Goal: Find specific page/section: Find specific page/section

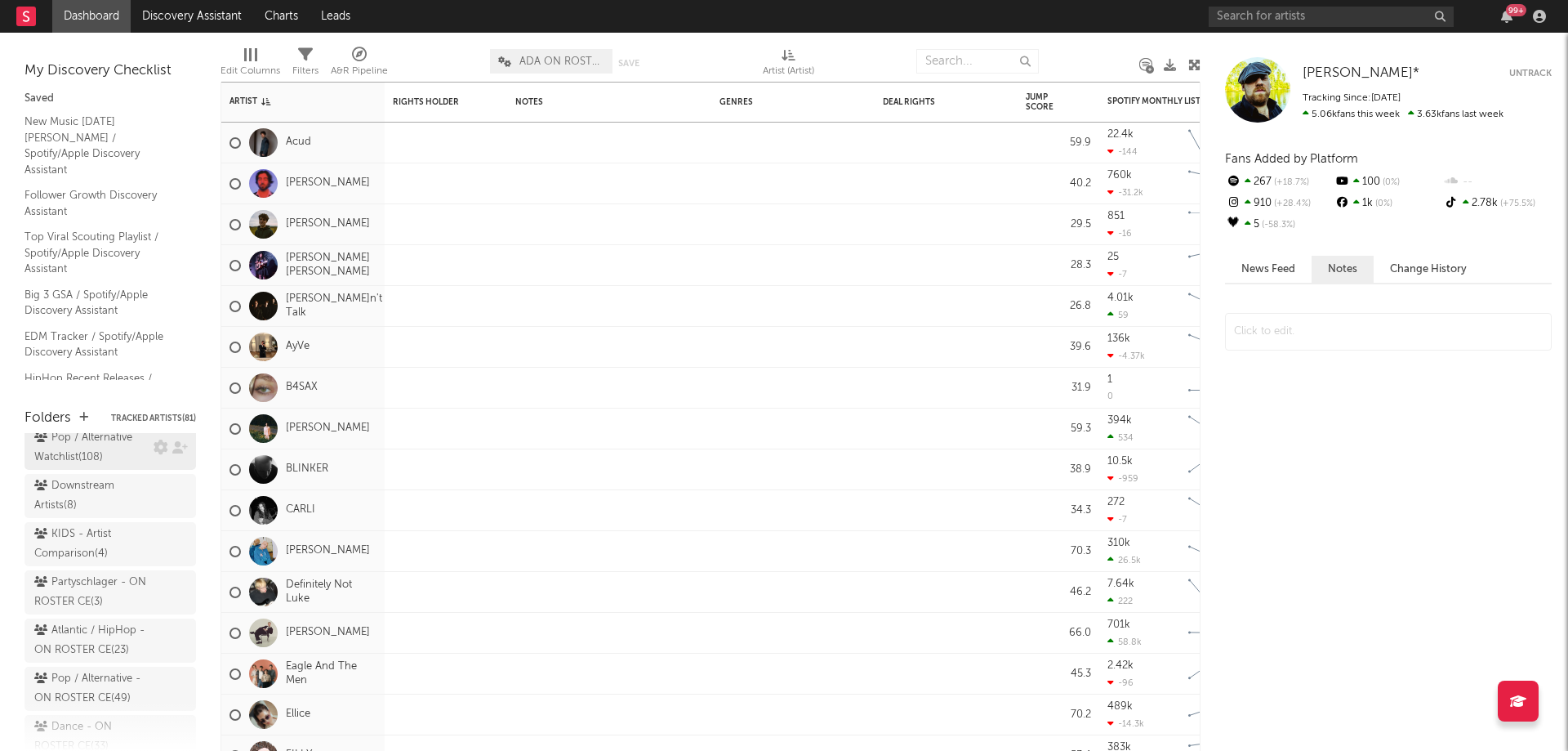
scroll to position [245, 0]
drag, startPoint x: 71, startPoint y: 625, endPoint x: 151, endPoint y: 632, distance: 80.3
click at [71, 625] on div "Pop / Alternative - ON ROSTER CE ( 49 )" at bounding box center [92, 607] width 115 height 39
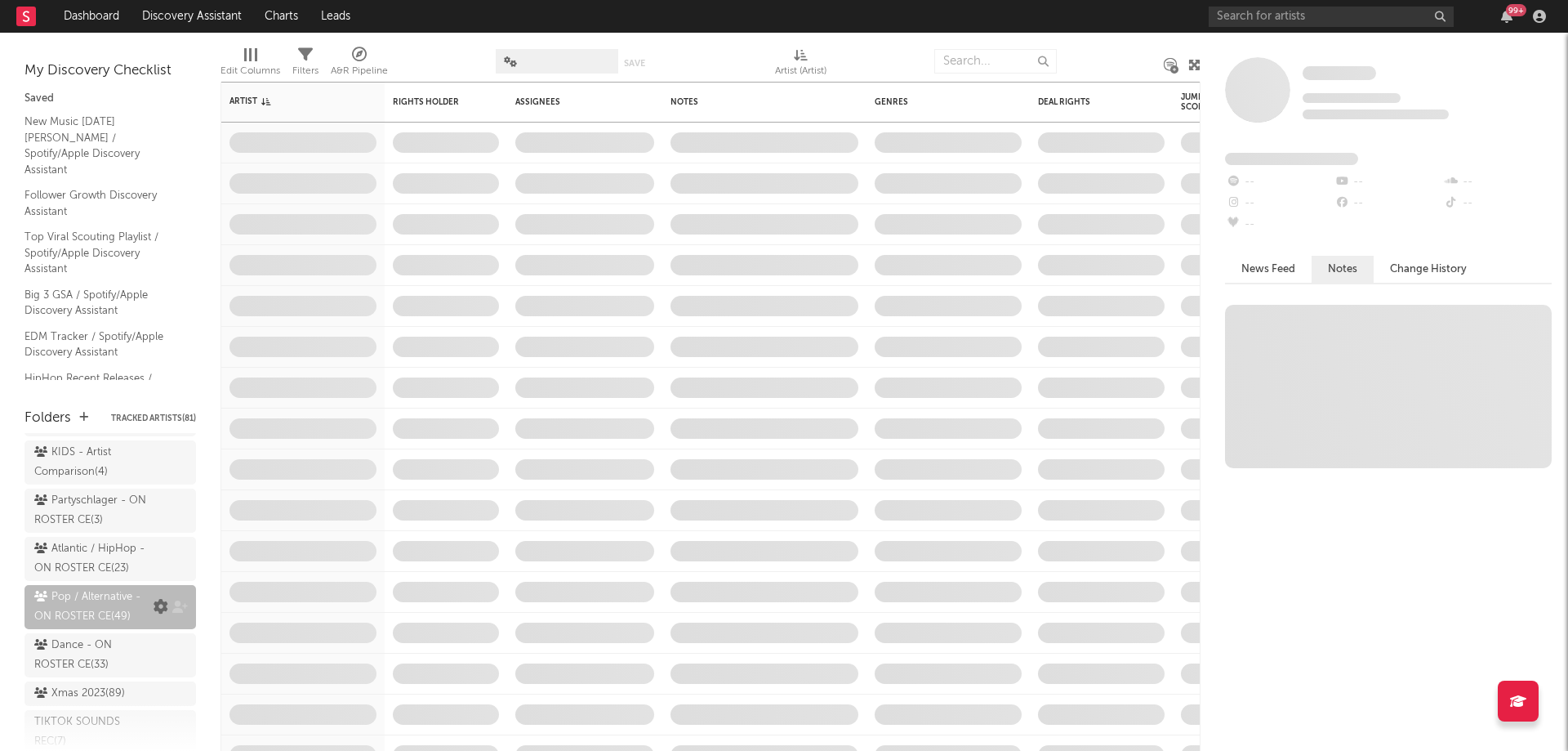
click at [154, 614] on icon at bounding box center [161, 607] width 15 height 15
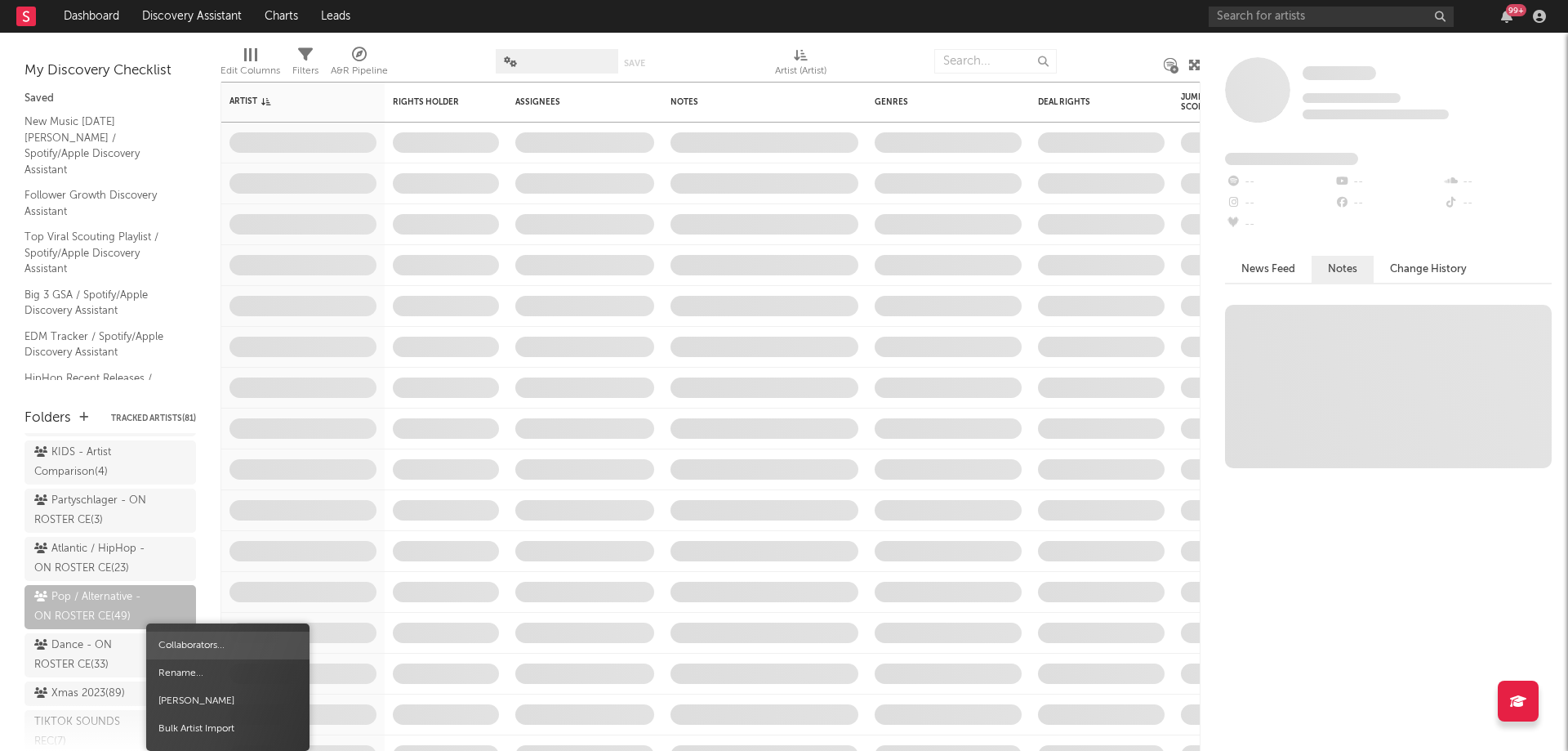
click at [178, 636] on span "Collaborators..." at bounding box center [228, 645] width 163 height 28
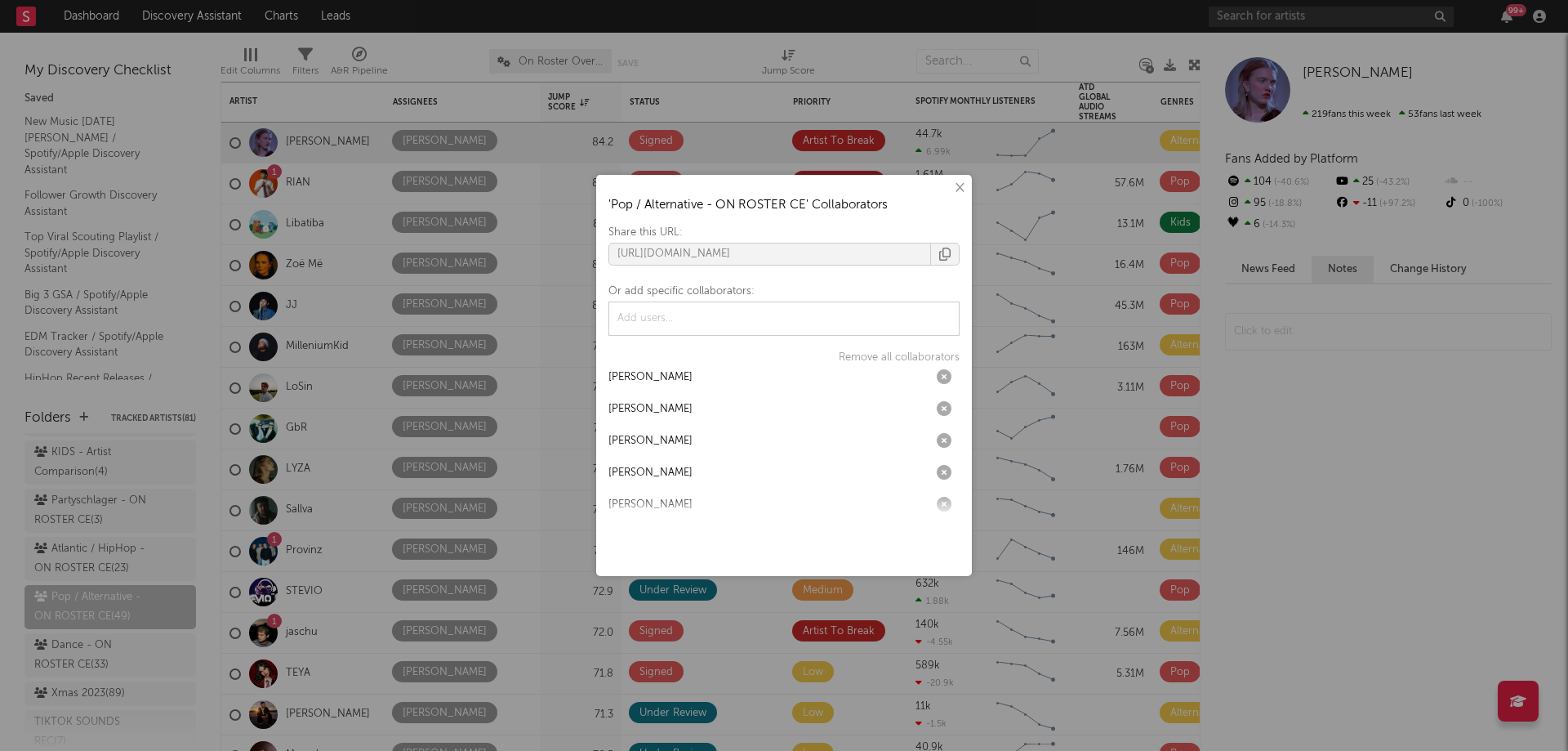
scroll to position [271, 0]
click at [960, 193] on button "×" at bounding box center [959, 188] width 18 height 18
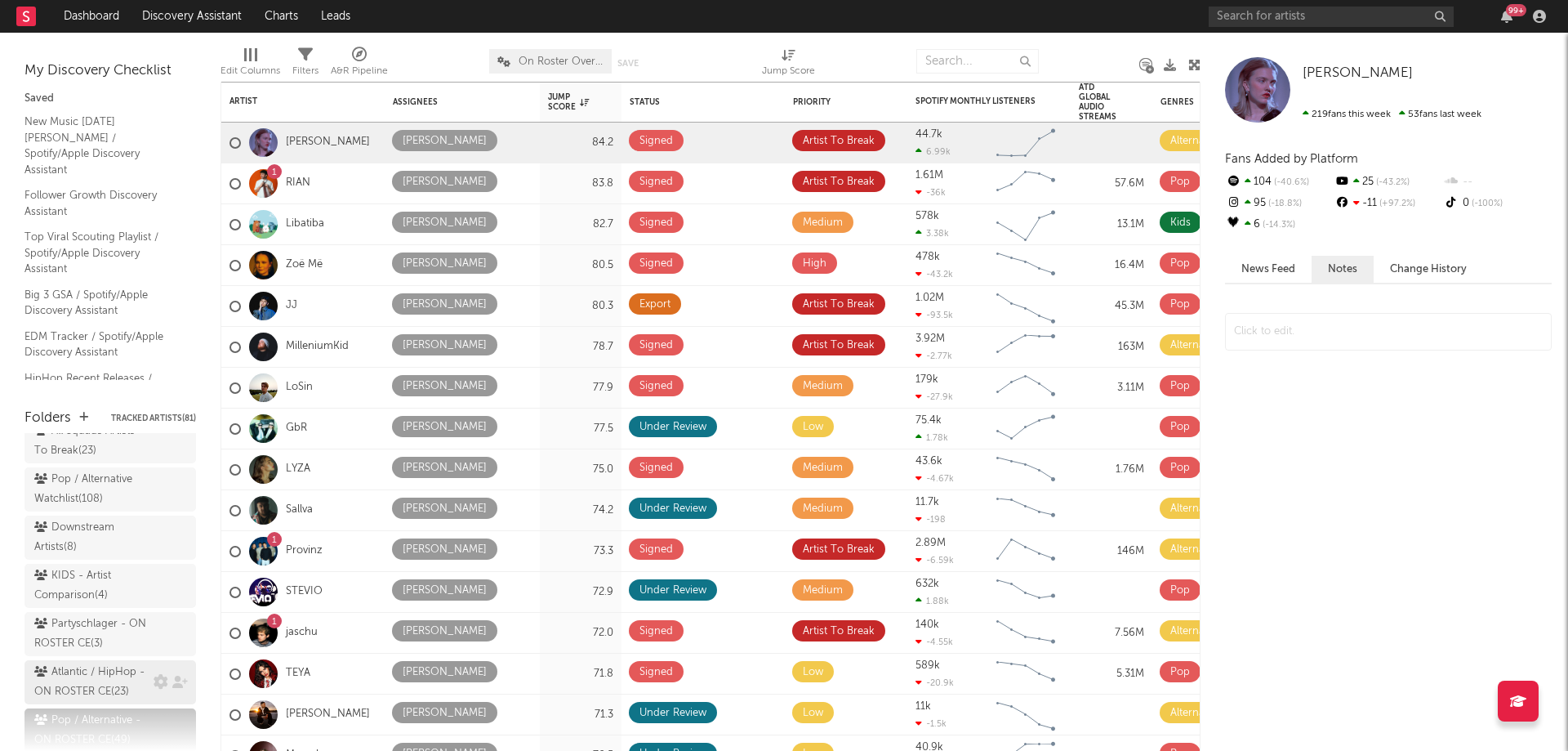
scroll to position [82, 0]
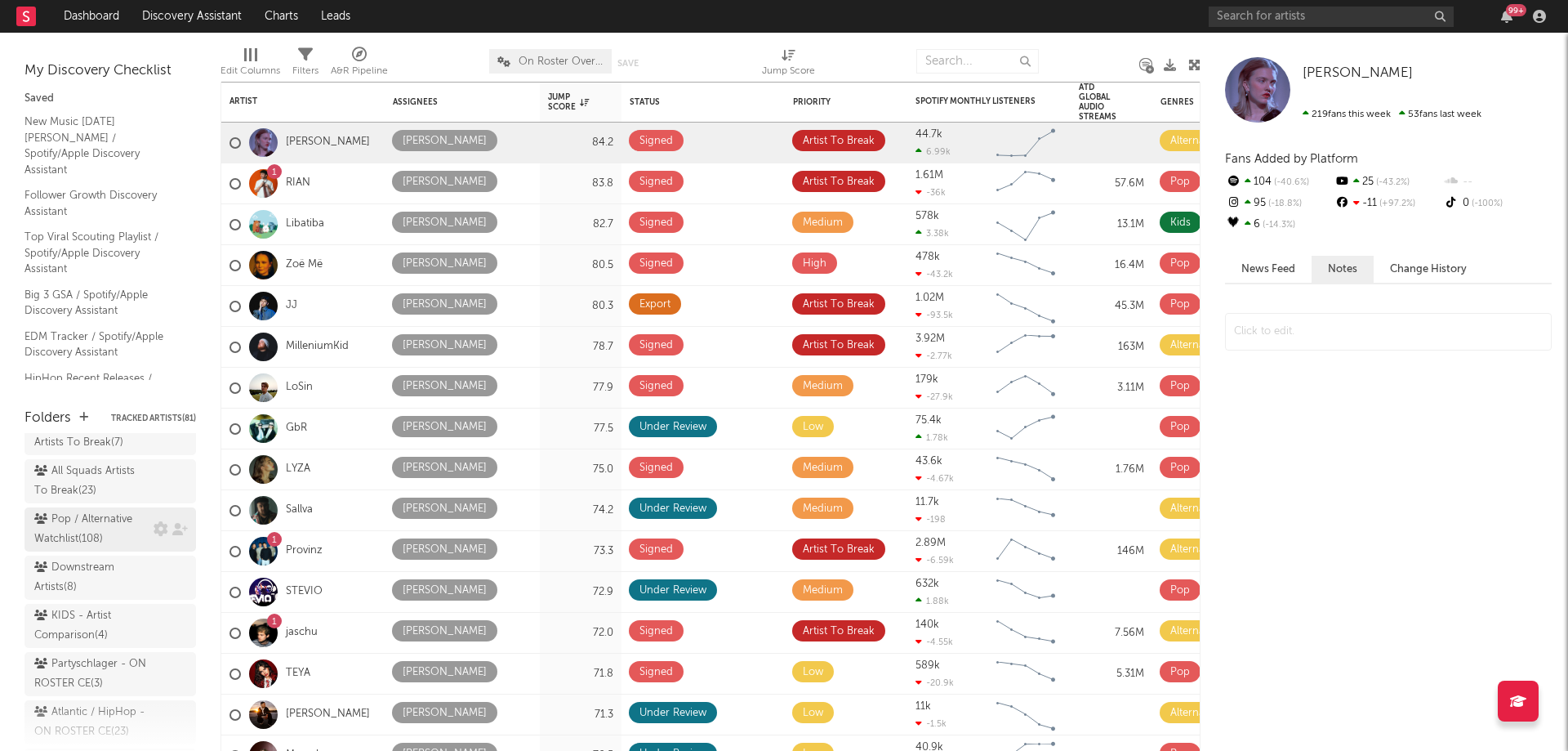
click at [84, 530] on div "Pop / Alternative Watchlist ( 108 )" at bounding box center [92, 529] width 115 height 39
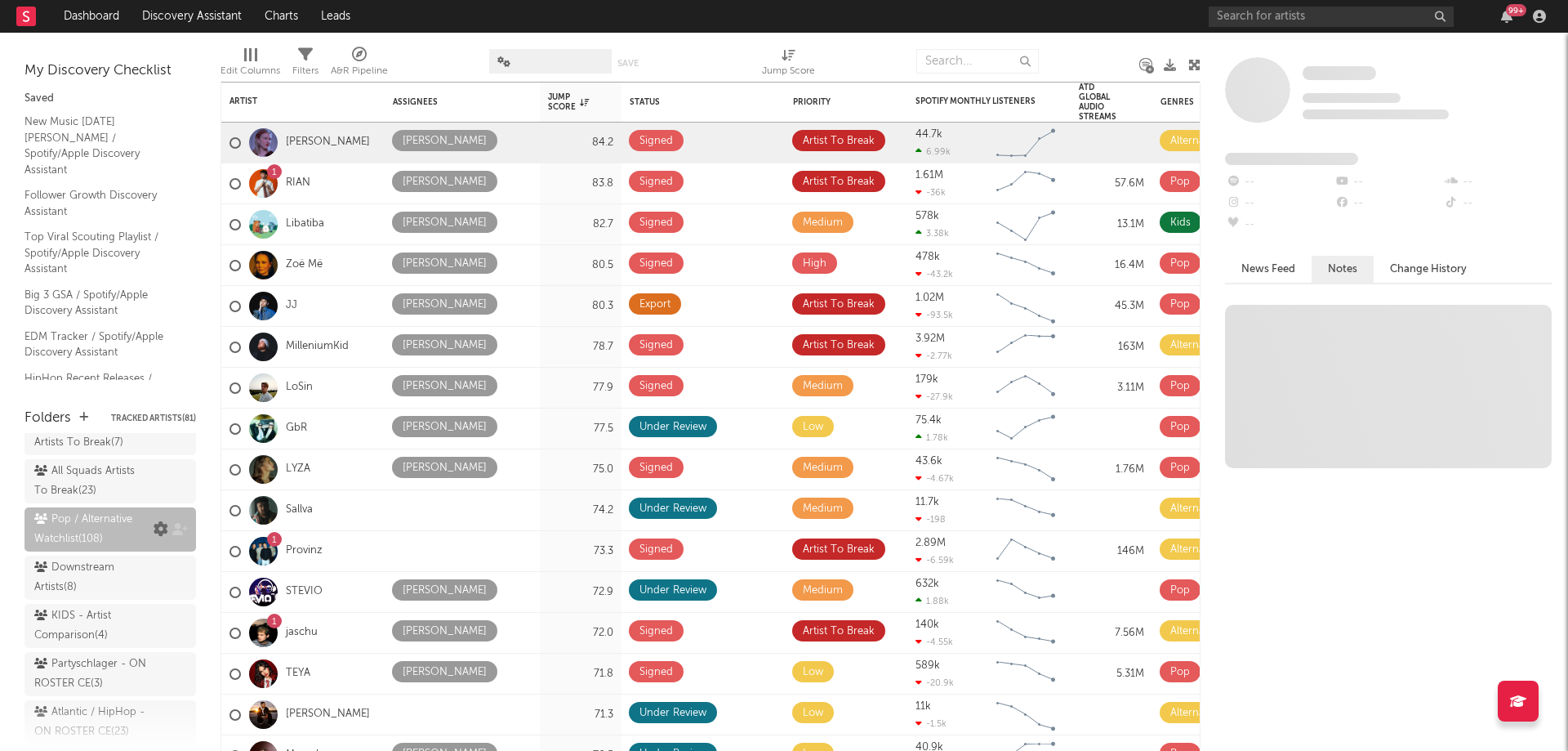
click at [154, 528] on icon at bounding box center [161, 529] width 15 height 15
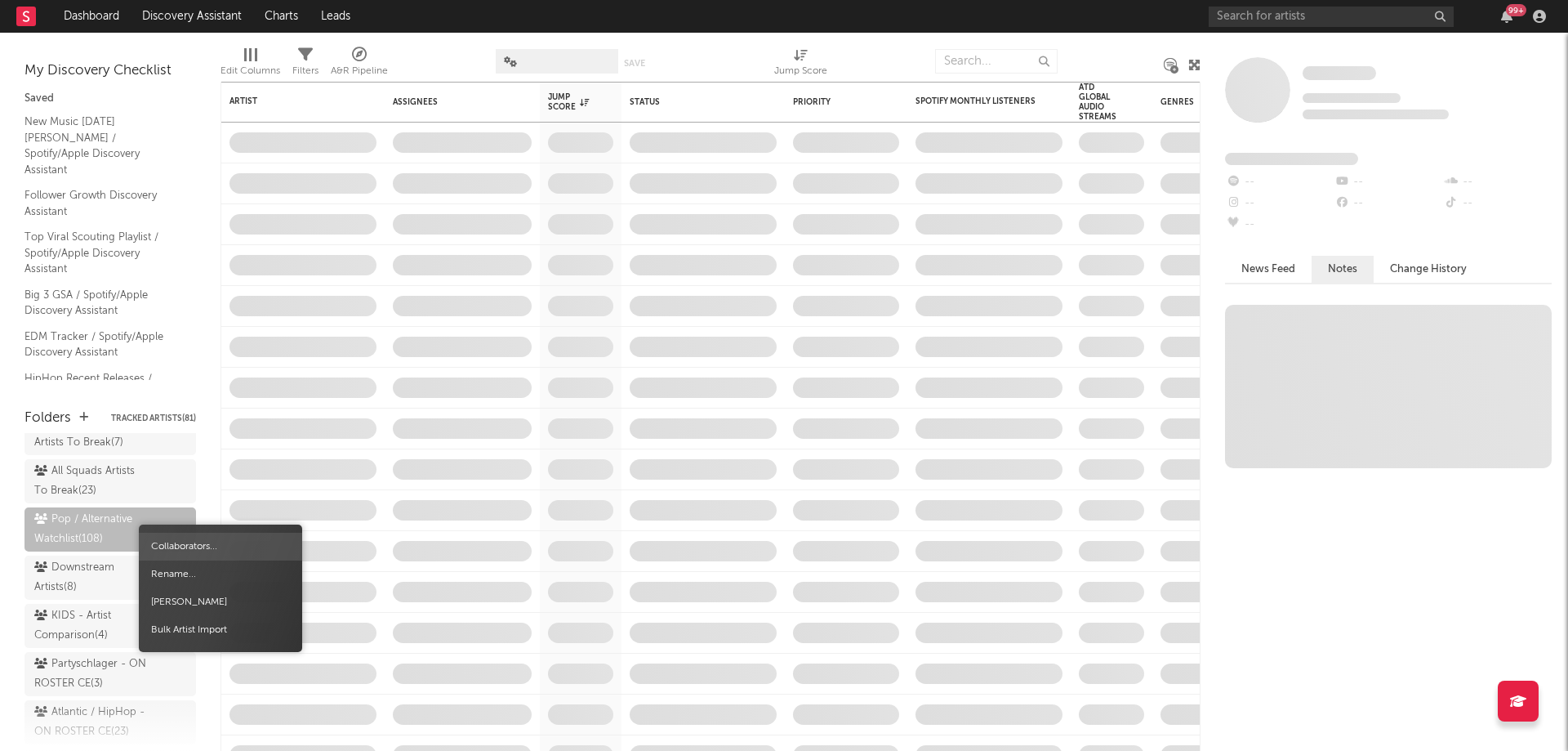
click at [174, 543] on span "Collaborators..." at bounding box center [220, 546] width 163 height 28
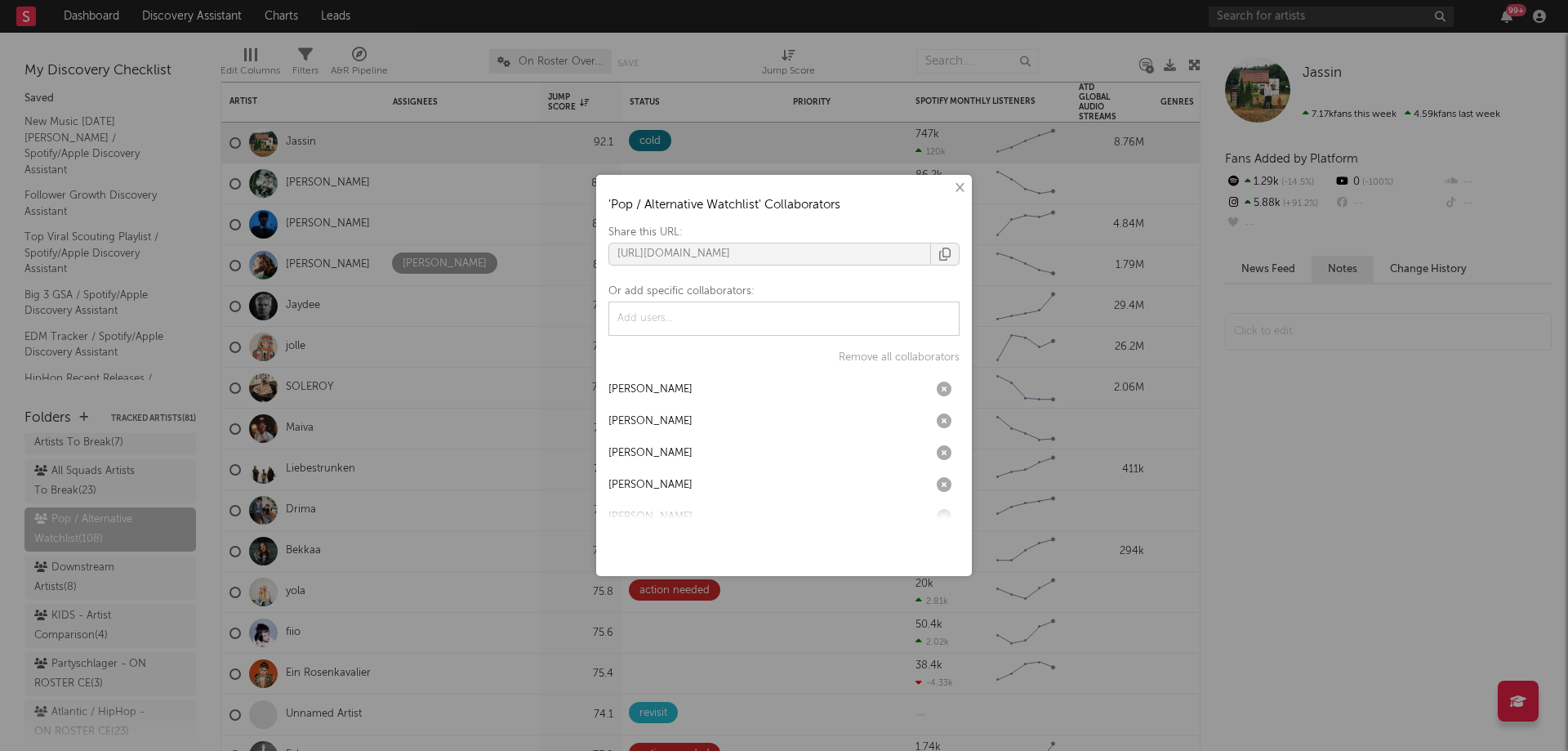
click at [955, 183] on button "×" at bounding box center [959, 188] width 18 height 18
